Goal: Communication & Community: Answer question/provide support

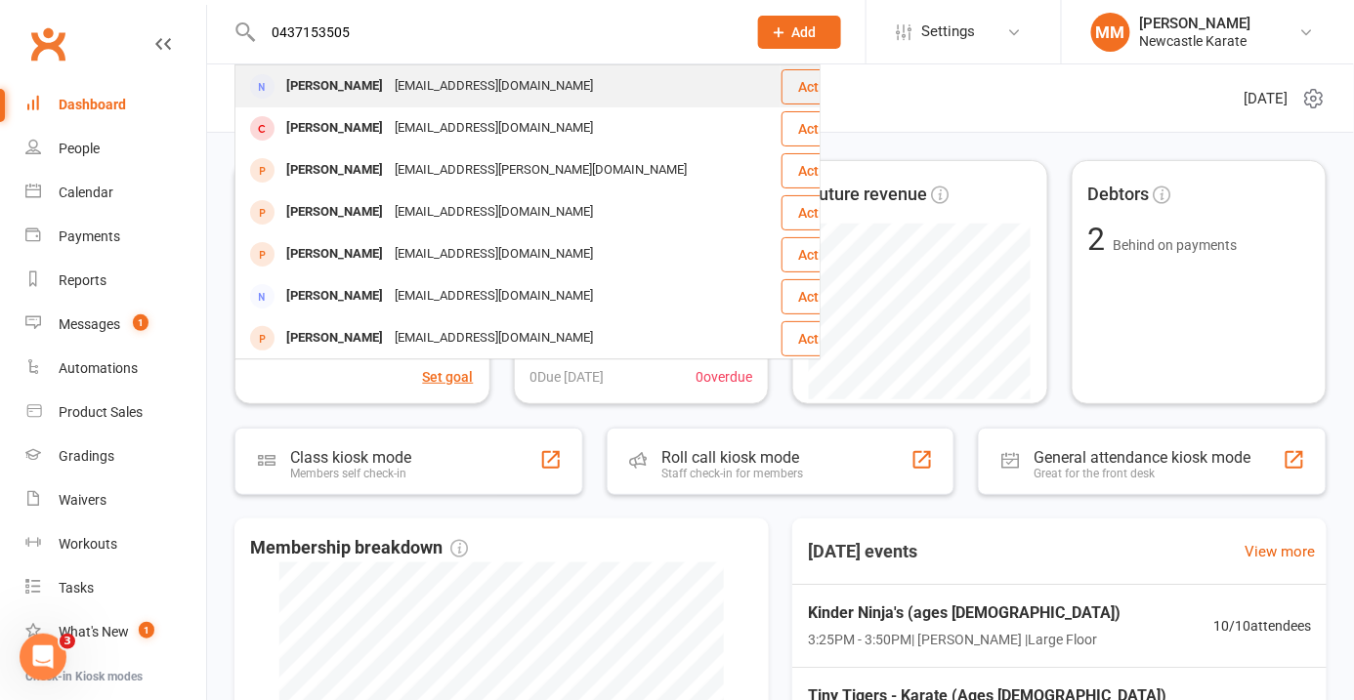
type input "0437153505"
click at [332, 85] on div "[PERSON_NAME]" at bounding box center [334, 86] width 108 height 28
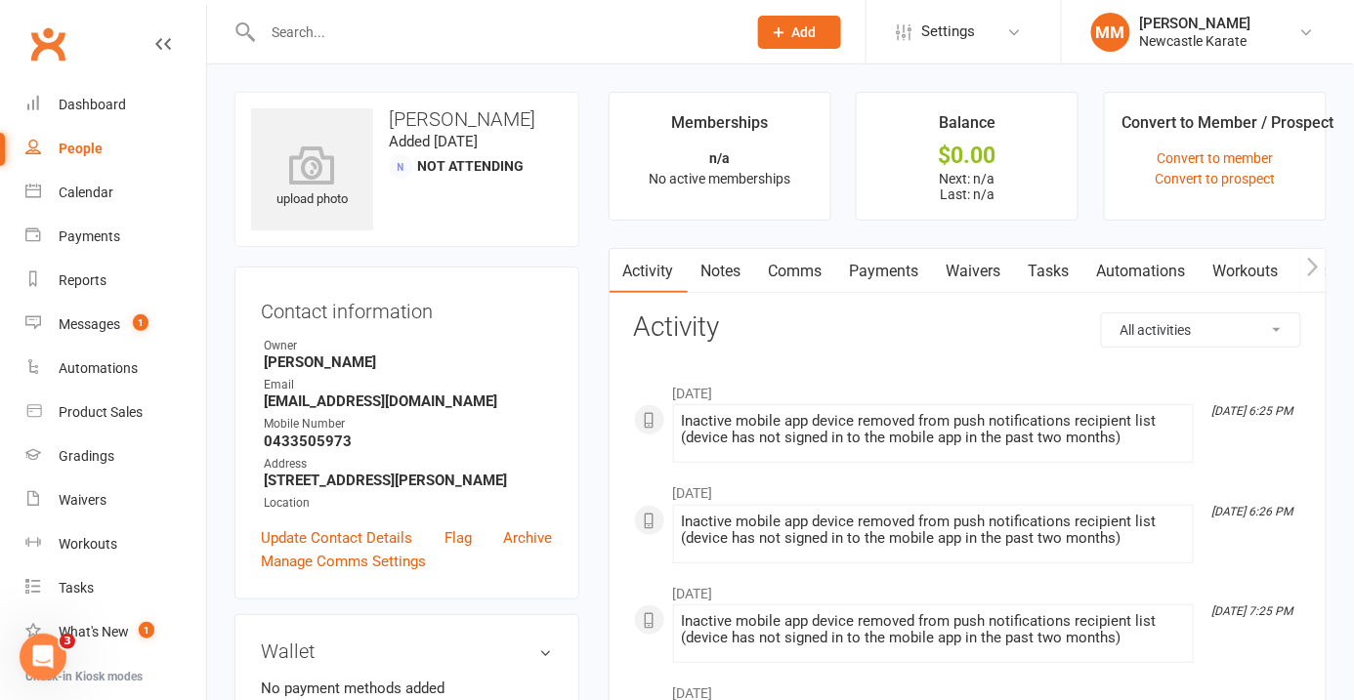
click at [332, 41] on input "text" at bounding box center [495, 32] width 476 height 27
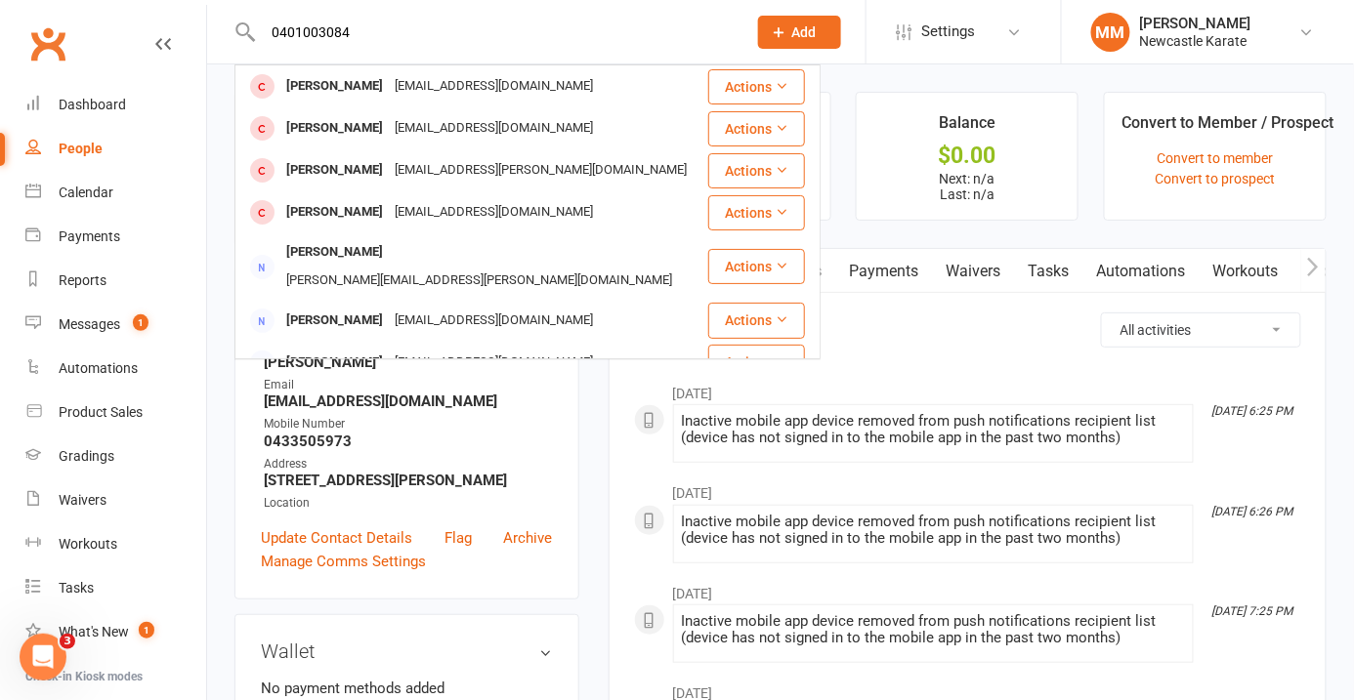
type input "0401003084"
click at [36, 27] on link "Clubworx" at bounding box center [47, 44] width 49 height 49
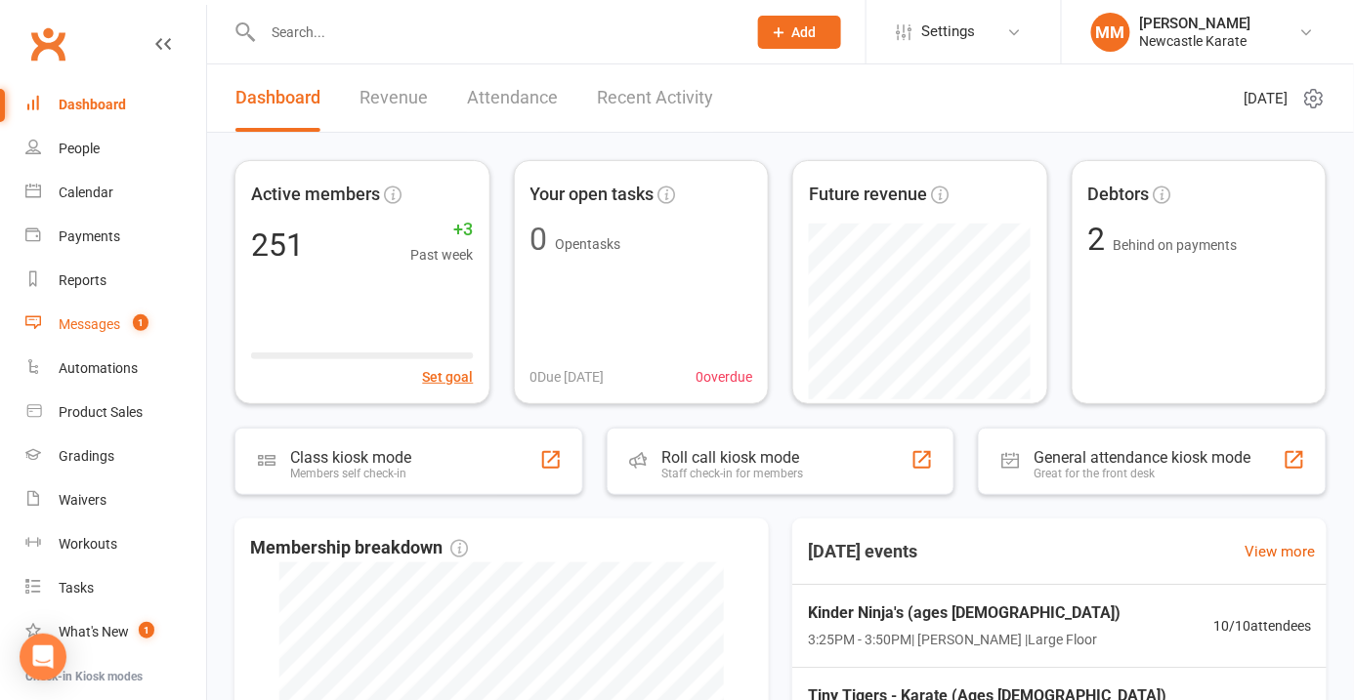
click at [99, 318] on div "Messages" at bounding box center [90, 324] width 62 height 16
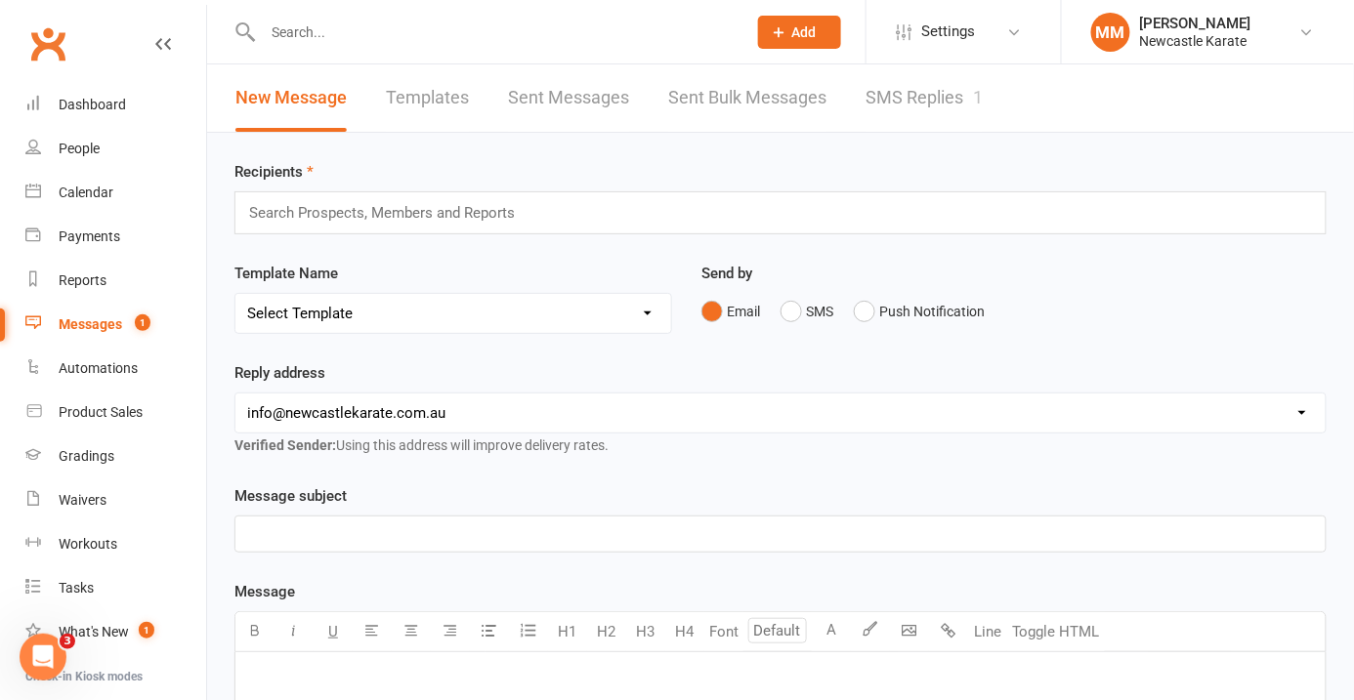
click at [945, 93] on link "SMS Replies 1" at bounding box center [923, 97] width 117 height 67
